Goal: Task Accomplishment & Management: Manage account settings

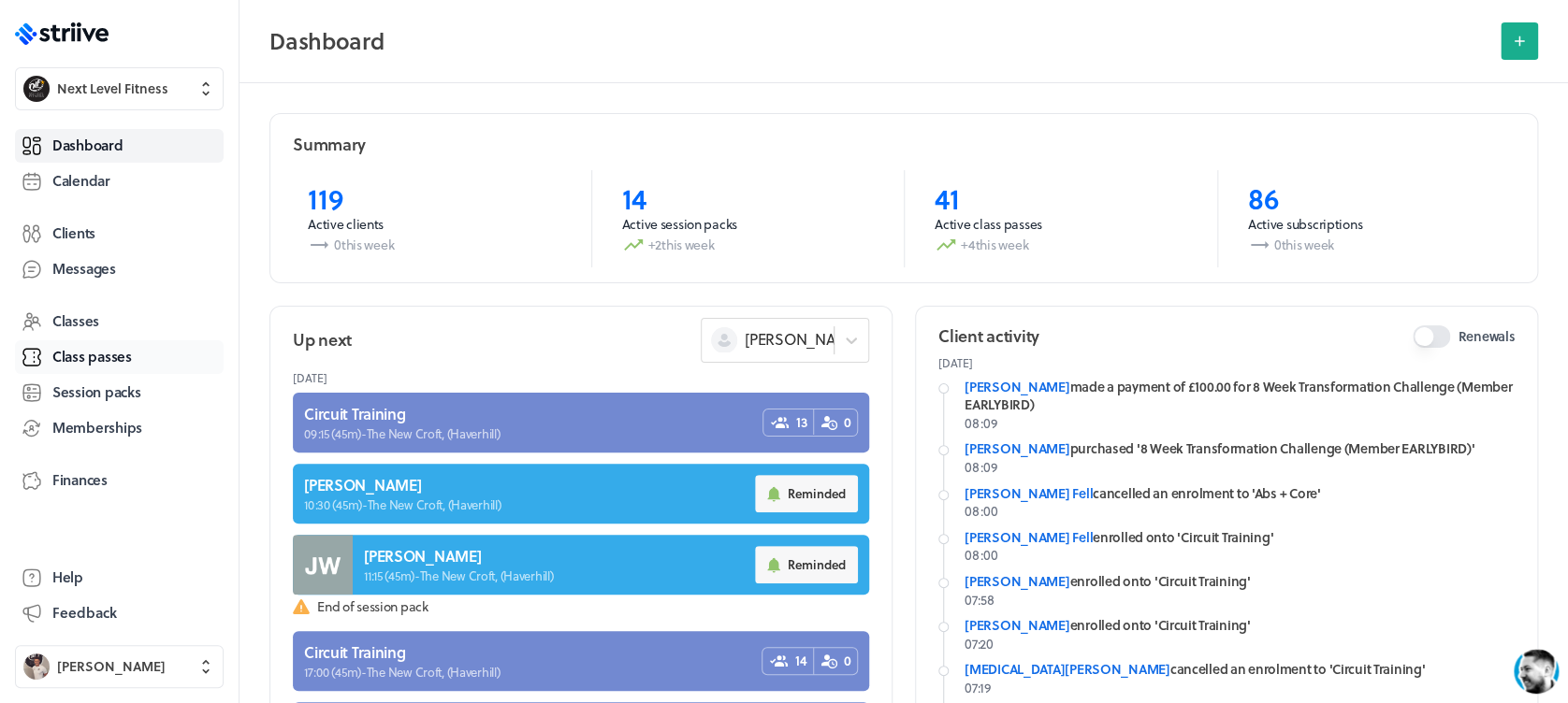
click at [125, 352] on span "Class passes" at bounding box center [92, 356] width 80 height 20
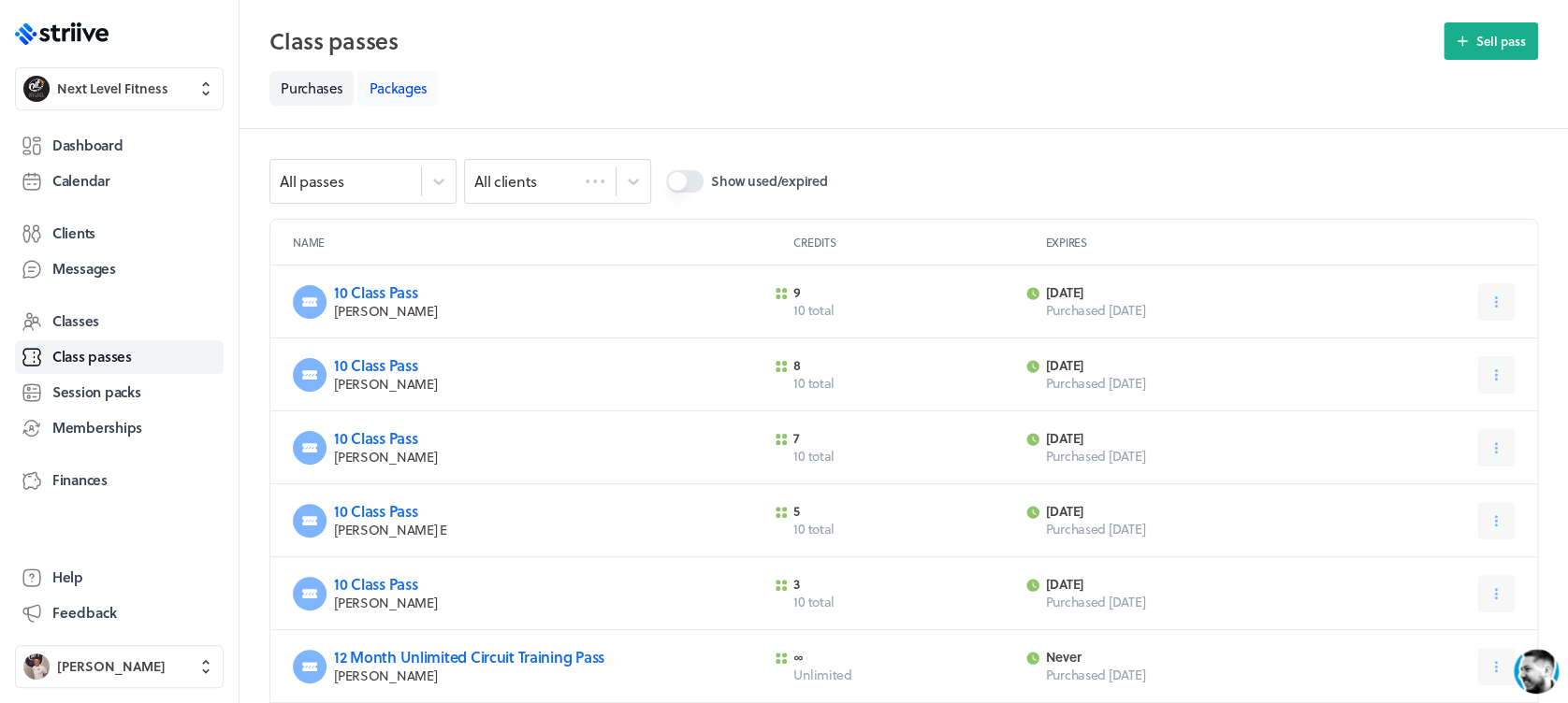
click at [384, 95] on link "Packages" at bounding box center [398, 88] width 81 height 34
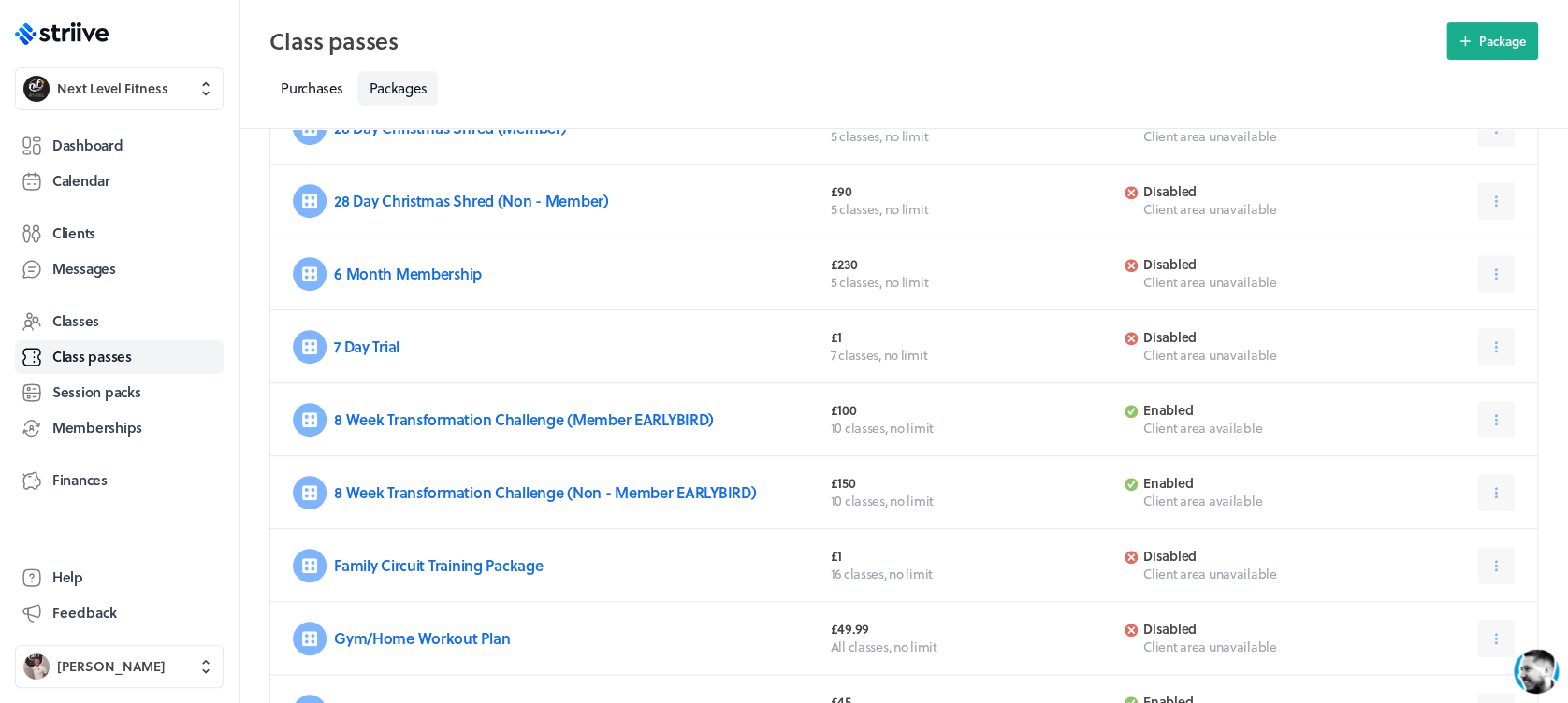
scroll to position [326, 0]
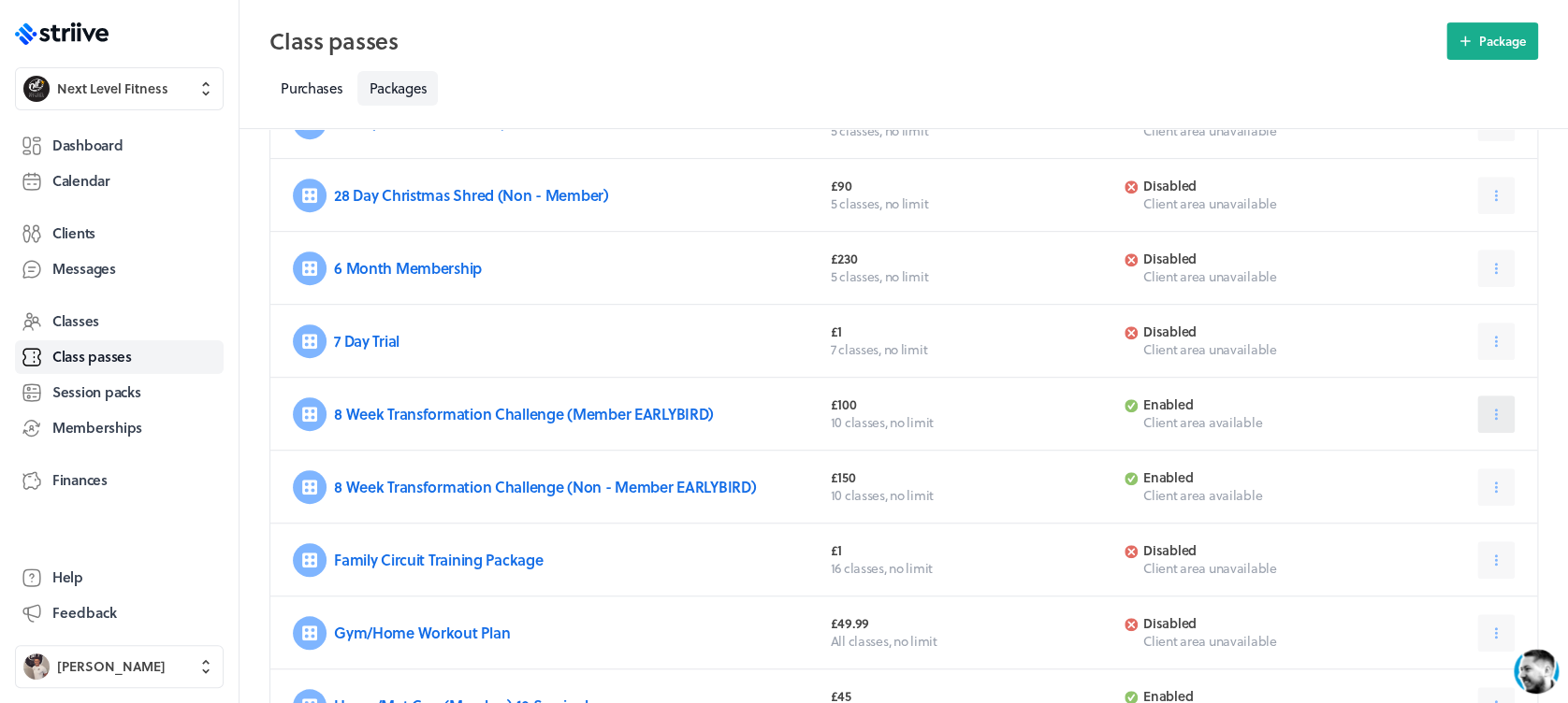
click at [1495, 412] on icon at bounding box center [1496, 415] width 3 height 11
click at [1446, 464] on button "Edit" at bounding box center [1449, 461] width 124 height 34
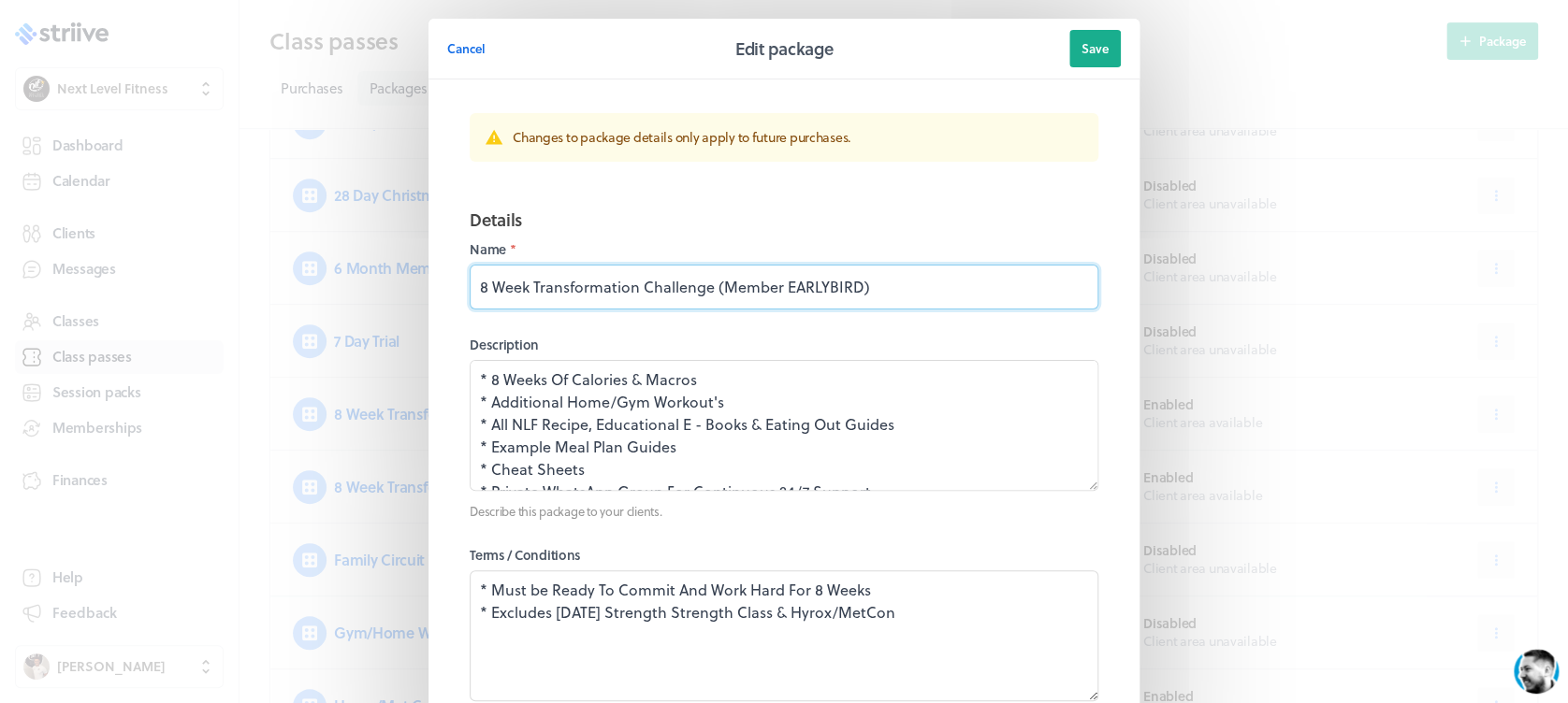
drag, startPoint x: 880, startPoint y: 283, endPoint x: 767, endPoint y: 295, distance: 113.6
click at [767, 295] on input "8 Week Transformation Challenge (Member EARLYBIRD)" at bounding box center [784, 286] width 629 height 45
type input "8 Week Transformation Challenge (Member)"
click at [1087, 34] on button "Save" at bounding box center [1095, 48] width 52 height 37
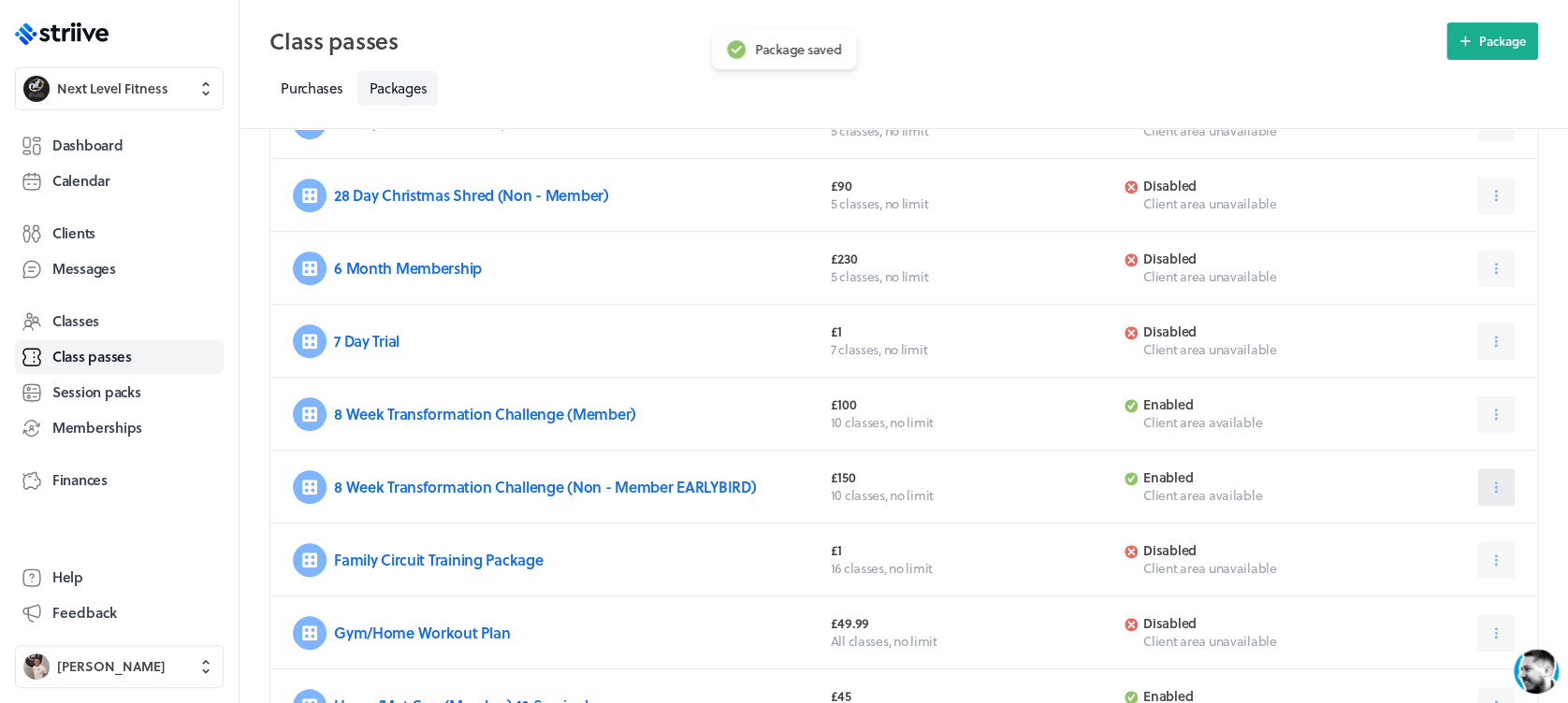
click at [1482, 484] on button at bounding box center [1496, 487] width 37 height 37
click at [1450, 528] on button "Edit" at bounding box center [1449, 533] width 124 height 34
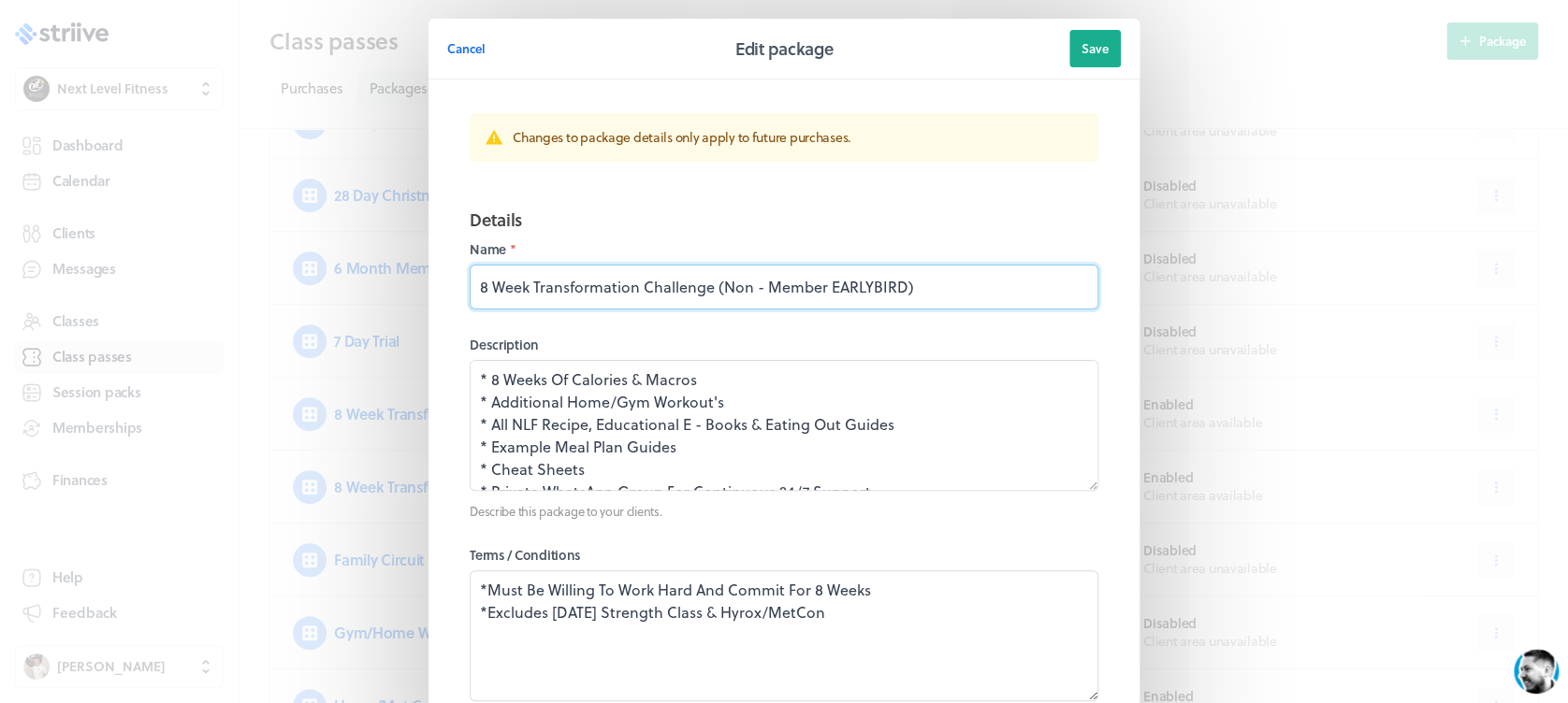
click at [930, 291] on input "8 Week Transformation Challenge (Non - Member EARLYBIRD)" at bounding box center [784, 286] width 629 height 45
type input "8 Week Transformation Challenge (Non - Member)"
click at [1088, 48] on span "Save" at bounding box center [1095, 49] width 27 height 17
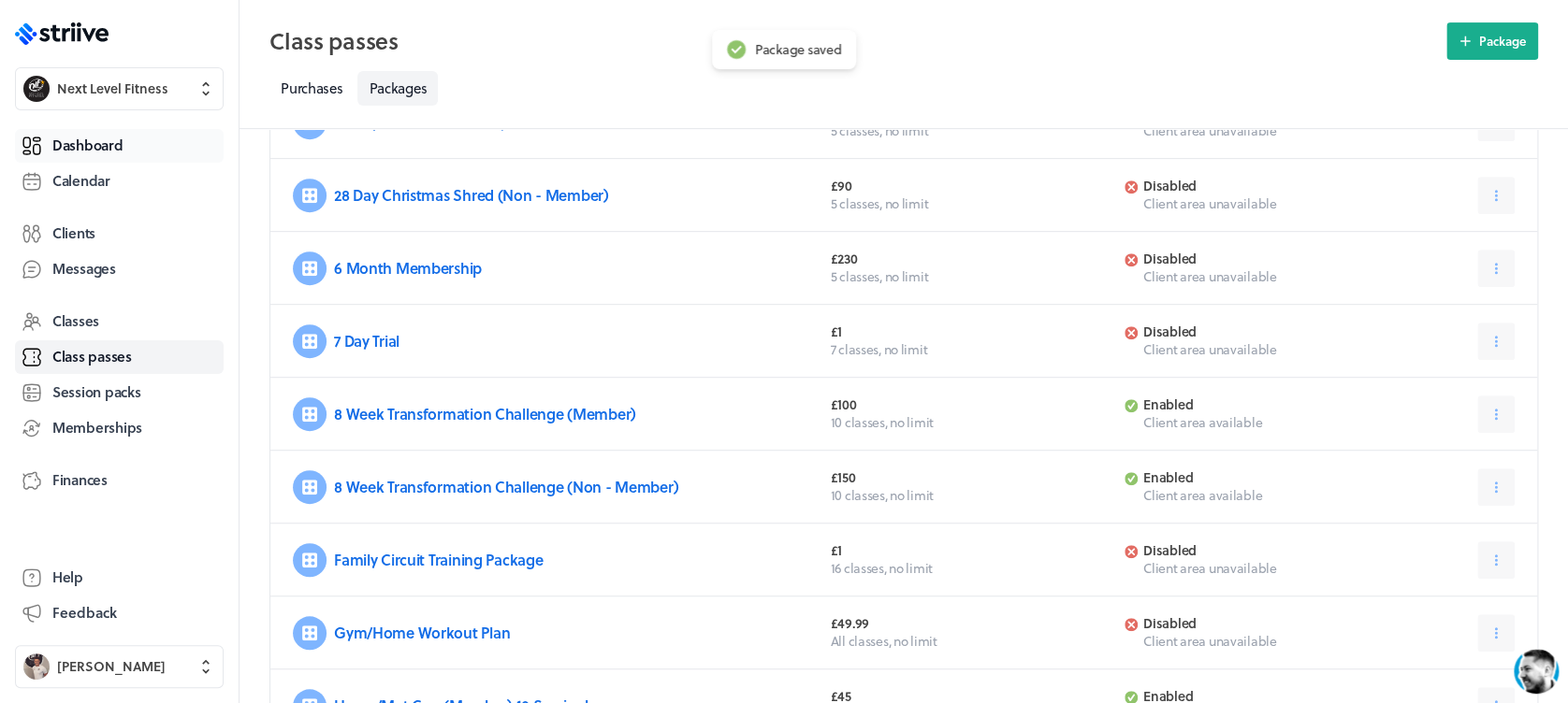
click at [68, 140] on span "Dashboard" at bounding box center [87, 146] width 70 height 20
